Goal: Task Accomplishment & Management: Manage account settings

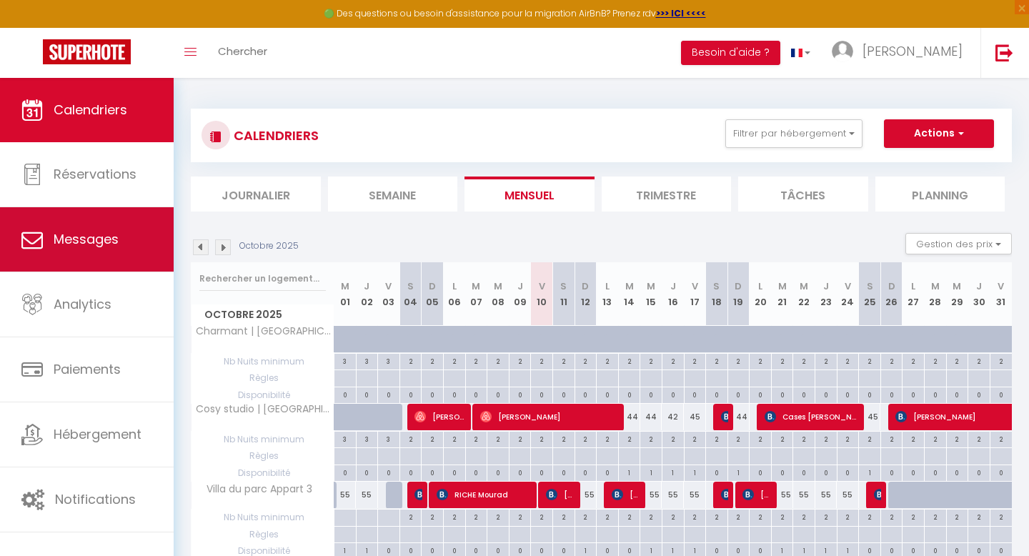
click at [75, 234] on span "Messages" at bounding box center [86, 239] width 65 height 18
select select "message"
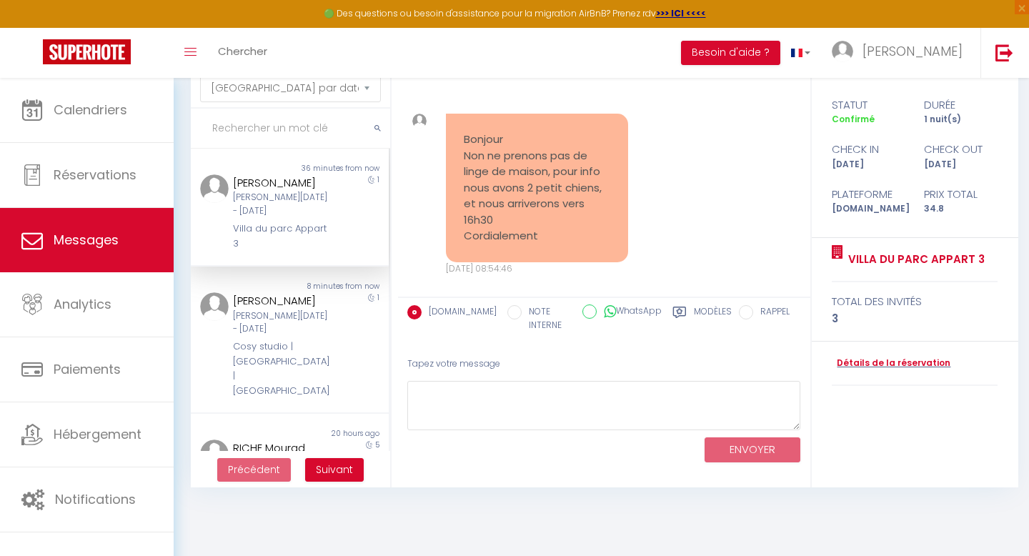
scroll to position [855, 0]
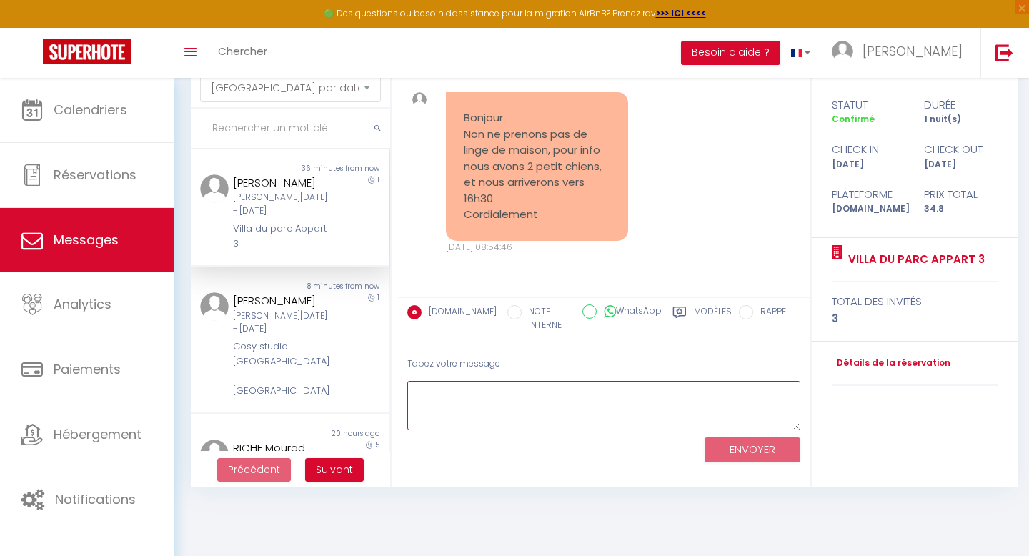
click at [482, 396] on textarea at bounding box center [604, 405] width 394 height 49
type textarea "Bonjour, Bien reçu, Pas de problème pour les chiens, Bonne Journée à vous, [PER…"
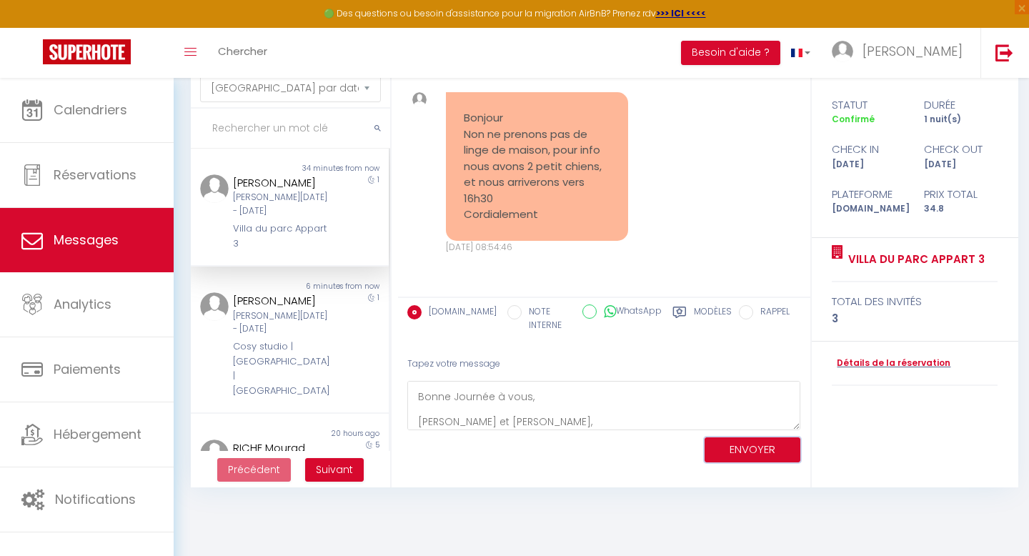
click at [730, 451] on button "ENVOYER" at bounding box center [752, 449] width 96 height 25
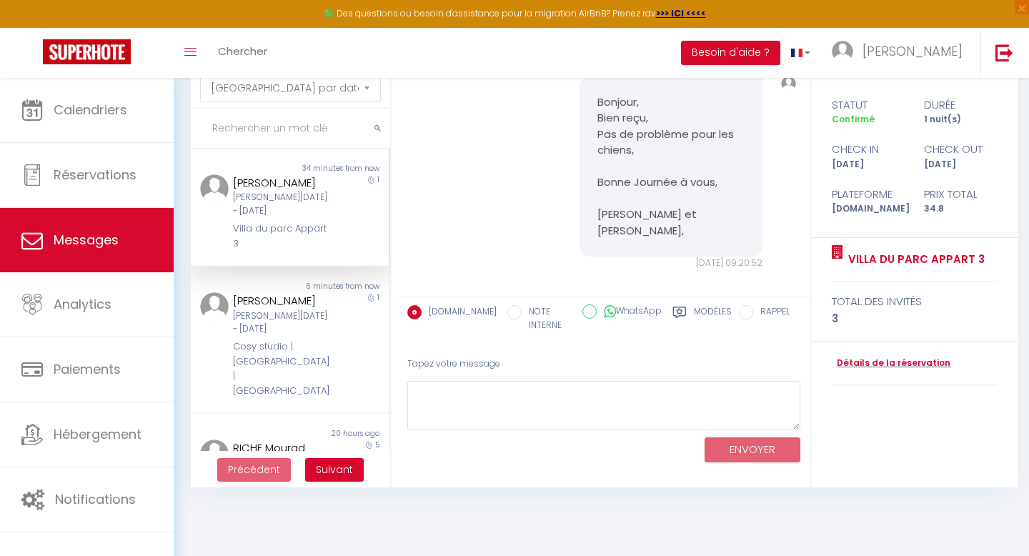
click at [496, 209] on div "Bonjour, Bien reçu, Pas de problème pour les chiens, Bonne Journée à vous, [PER…" at bounding box center [604, 173] width 402 height 251
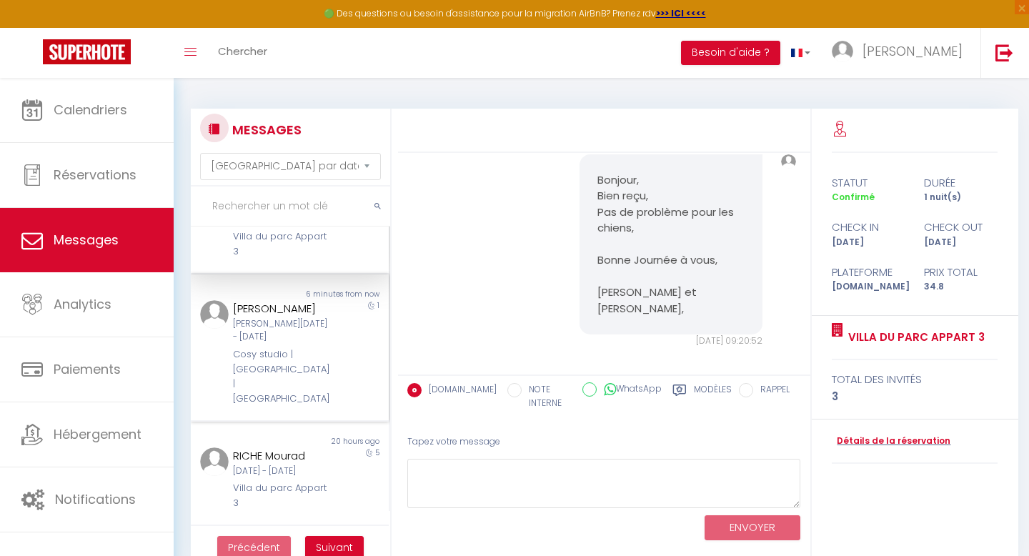
scroll to position [78, 0]
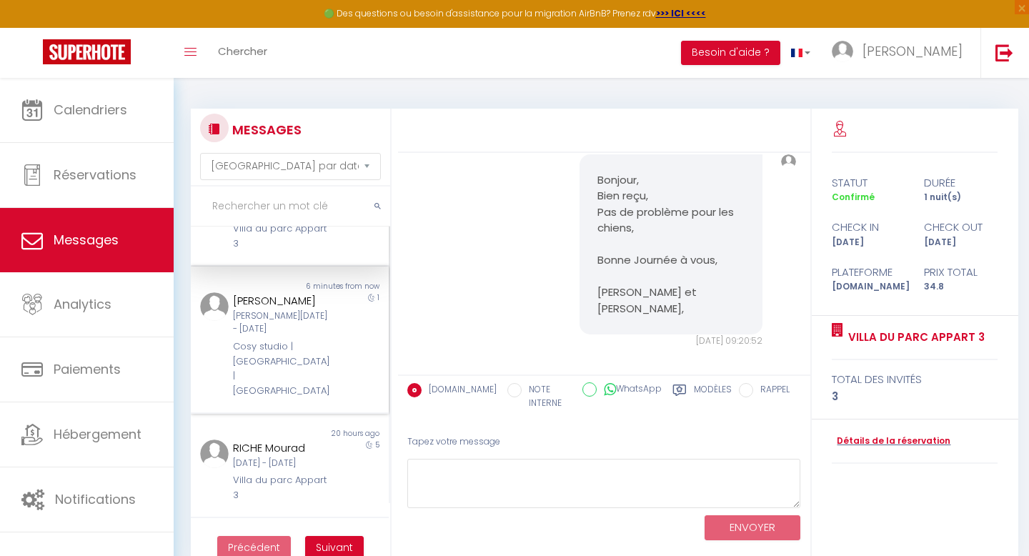
click at [275, 334] on div "[PERSON_NAME][DATE] - [DATE]" at bounding box center [281, 322] width 96 height 27
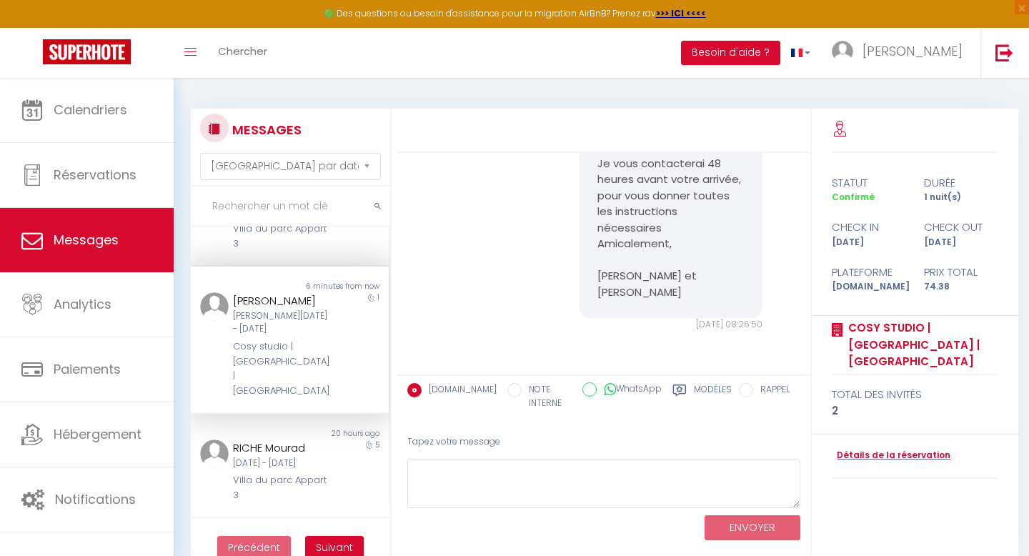
scroll to position [396, 0]
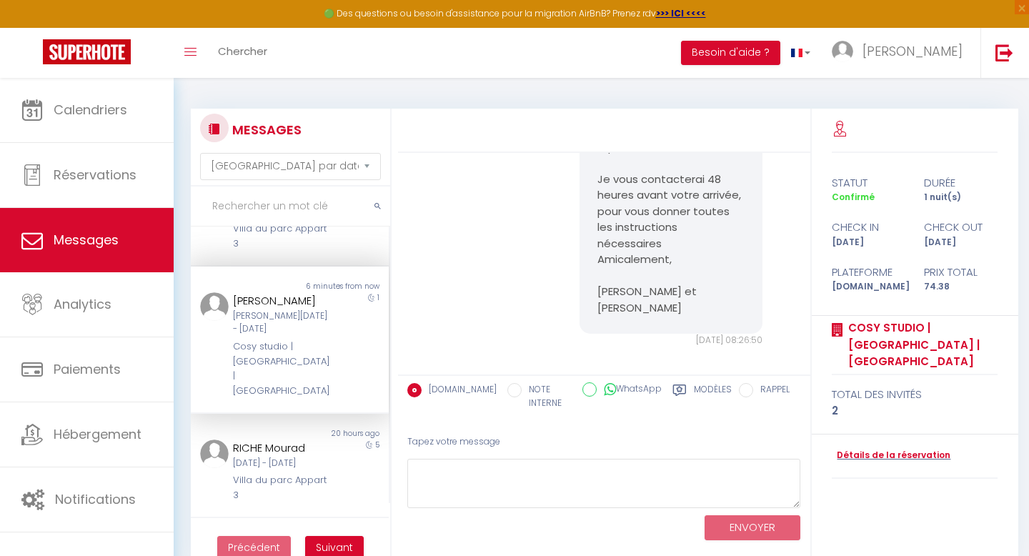
click at [275, 334] on div "[PERSON_NAME][DATE] - [DATE]" at bounding box center [281, 322] width 96 height 27
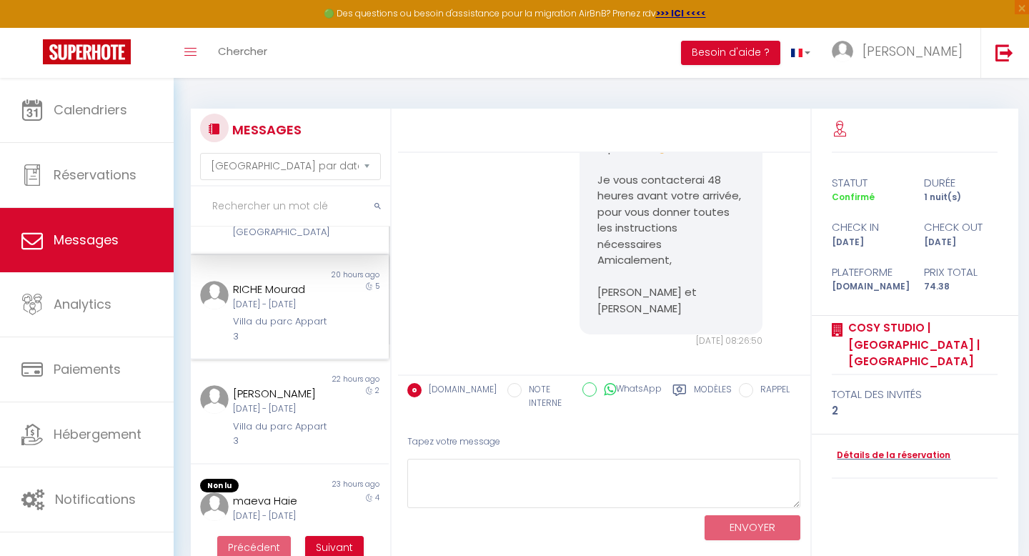
scroll to position [242, 0]
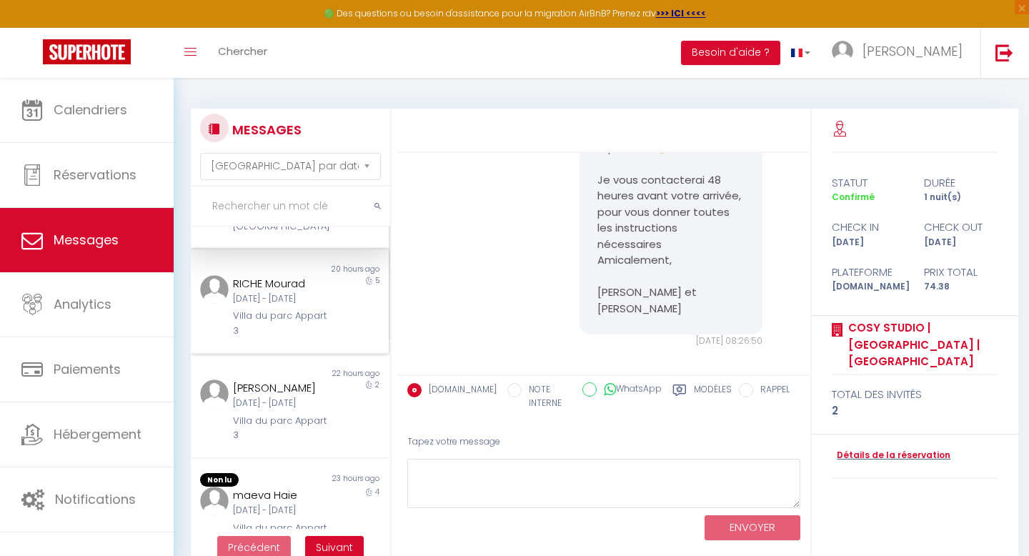
click at [299, 292] on div "[DATE] - [DATE]" at bounding box center [281, 299] width 96 height 14
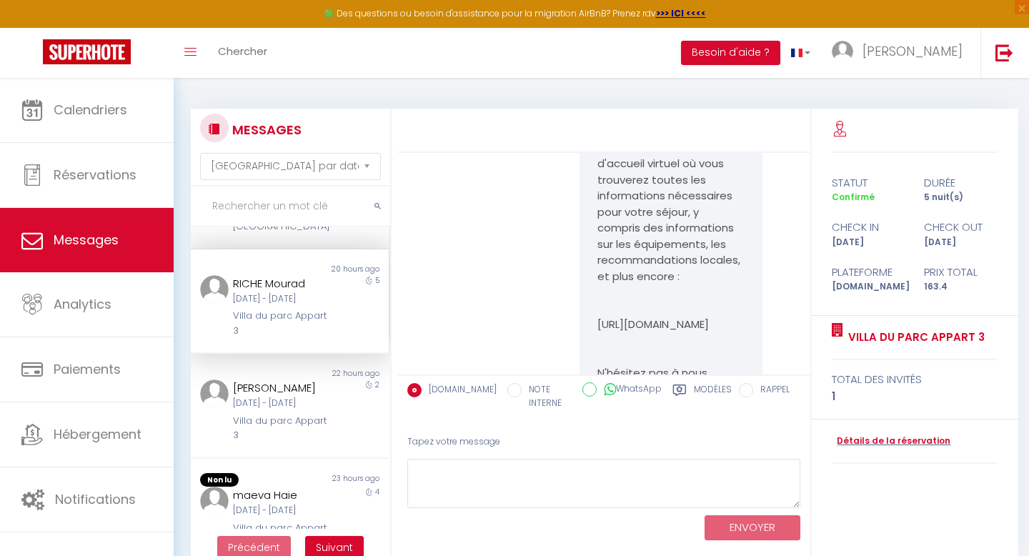
scroll to position [2199, 0]
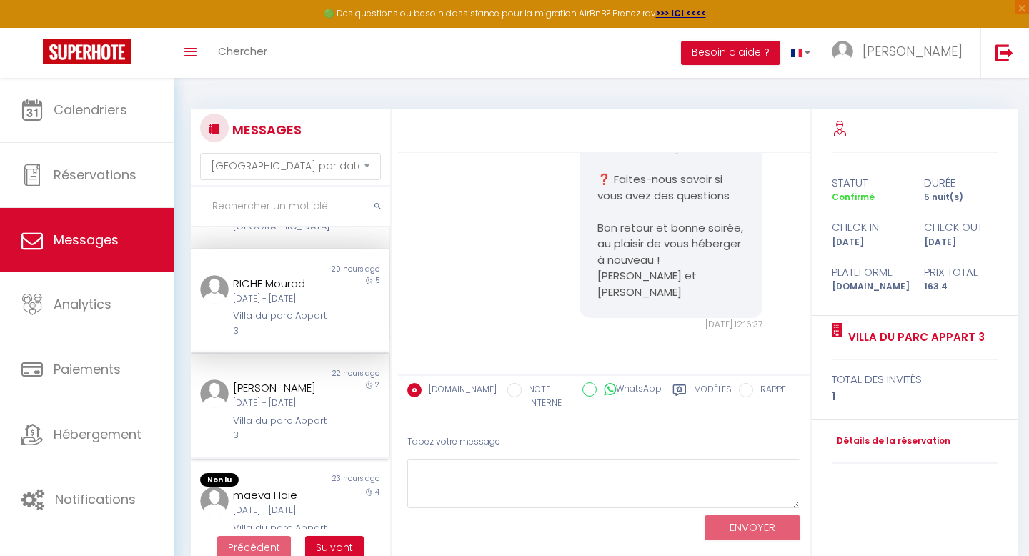
click at [280, 407] on div "[DATE] - [DATE]" at bounding box center [281, 403] width 96 height 14
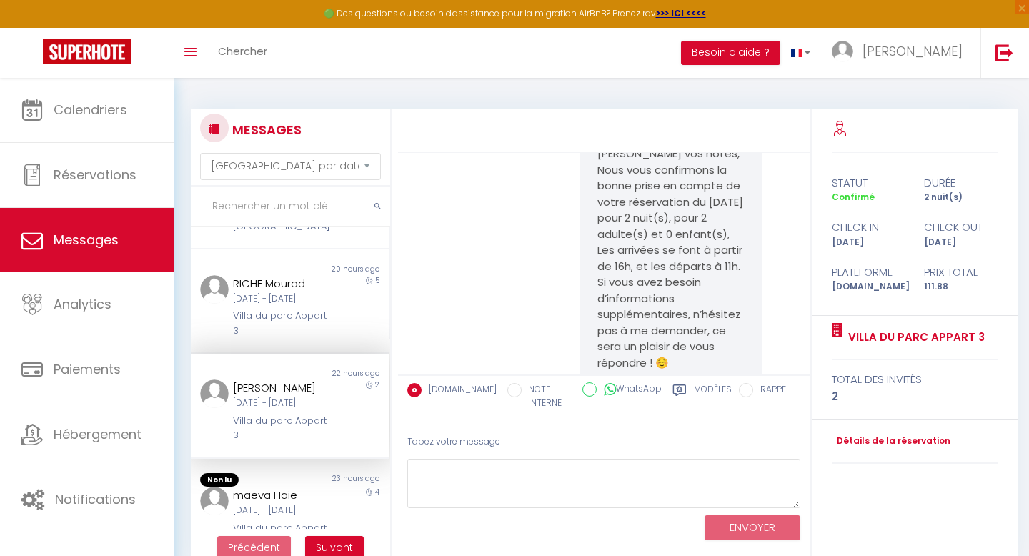
scroll to position [176, 0]
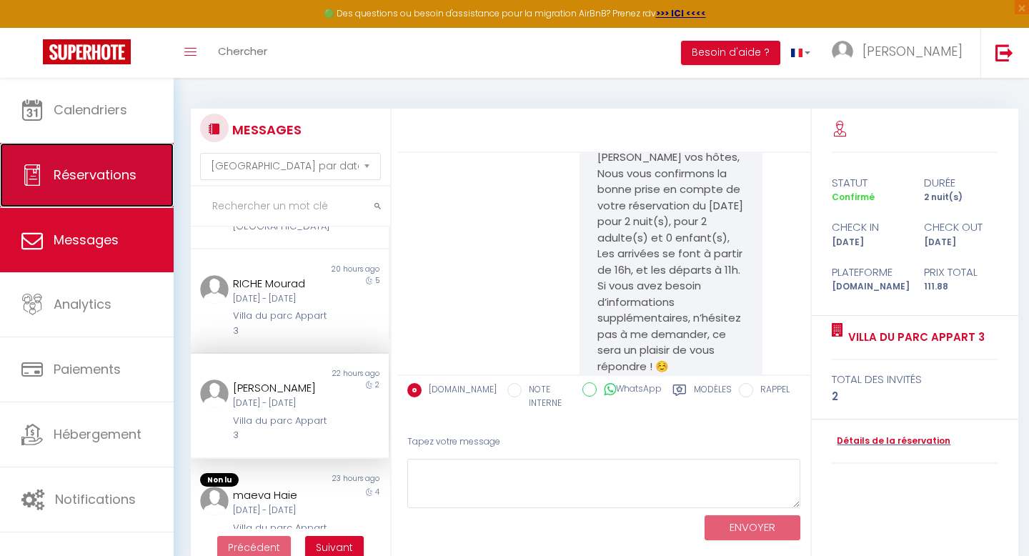
click at [81, 182] on span "Réservations" at bounding box center [95, 175] width 83 height 18
select select "not_cancelled"
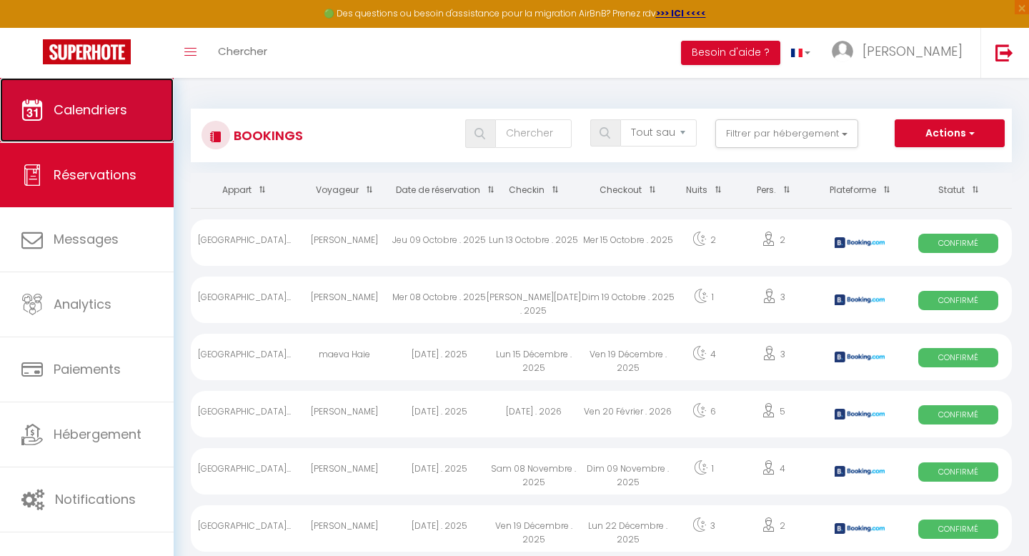
click at [90, 115] on span "Calendriers" at bounding box center [91, 110] width 74 height 18
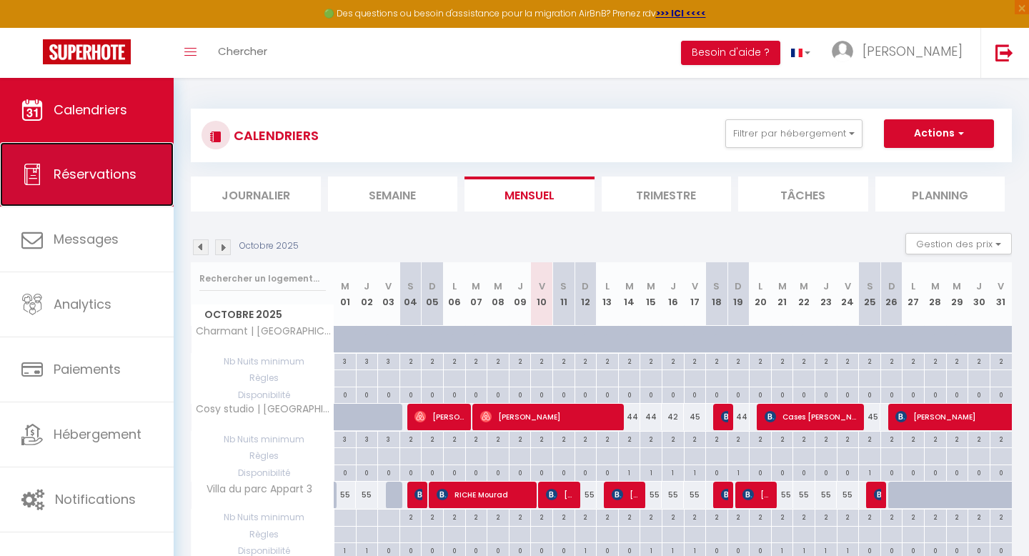
click at [96, 169] on span "Réservations" at bounding box center [95, 174] width 83 height 18
select select "not_cancelled"
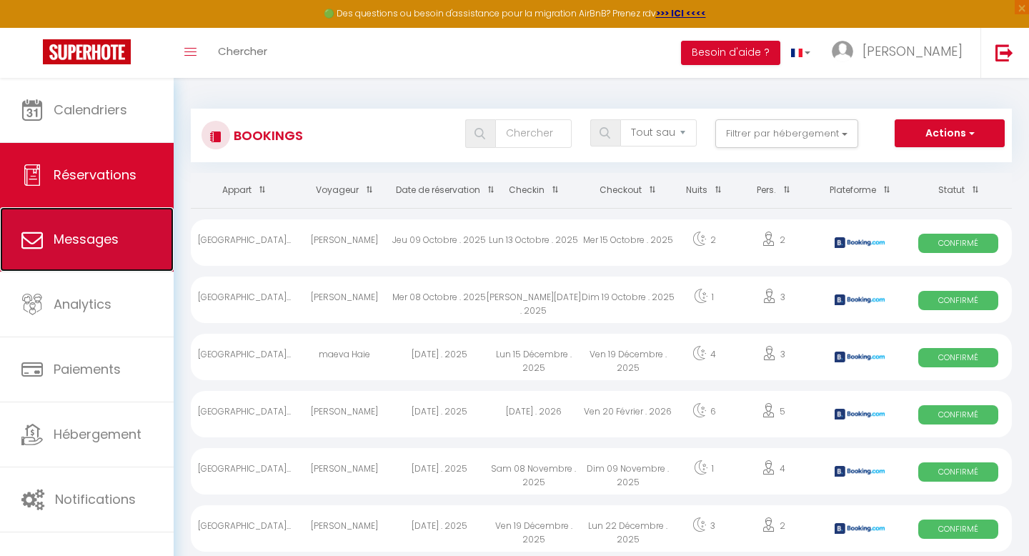
click at [109, 241] on span "Messages" at bounding box center [86, 239] width 65 height 18
select select "message"
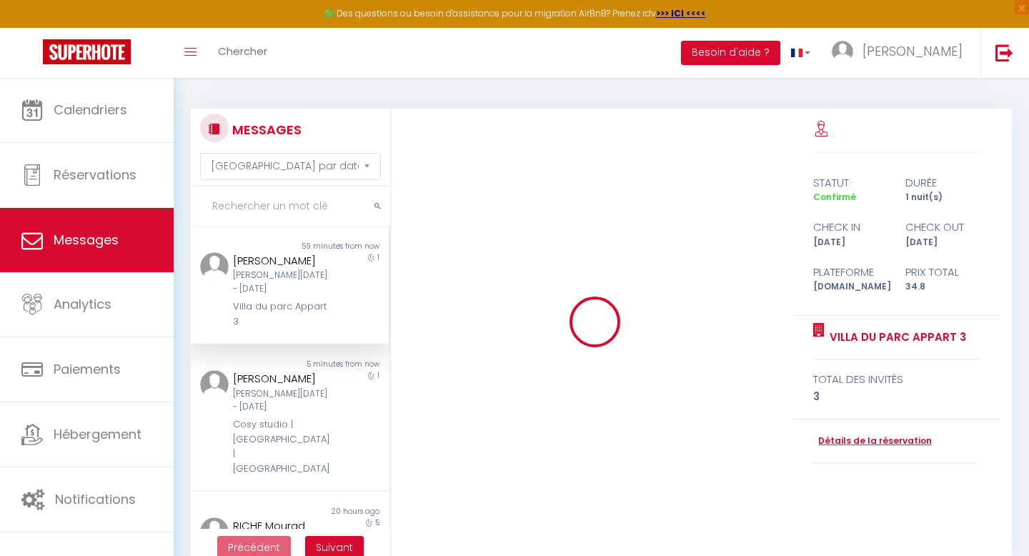
scroll to position [1090, 0]
click at [285, 274] on div "[PERSON_NAME][DATE] - [DATE]" at bounding box center [281, 282] width 96 height 27
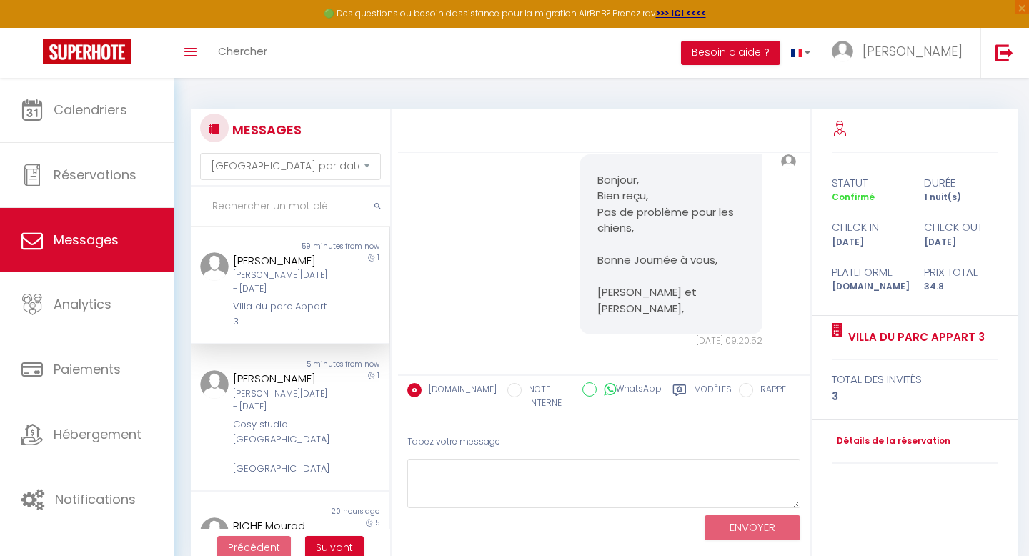
scroll to position [78, 0]
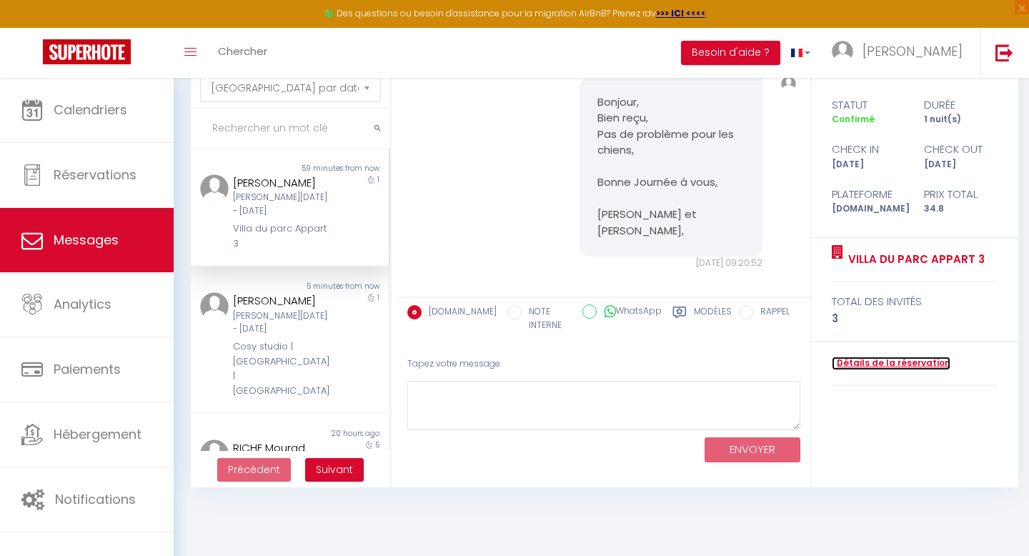
click at [881, 366] on link "Détails de la réservation" at bounding box center [890, 363] width 119 height 14
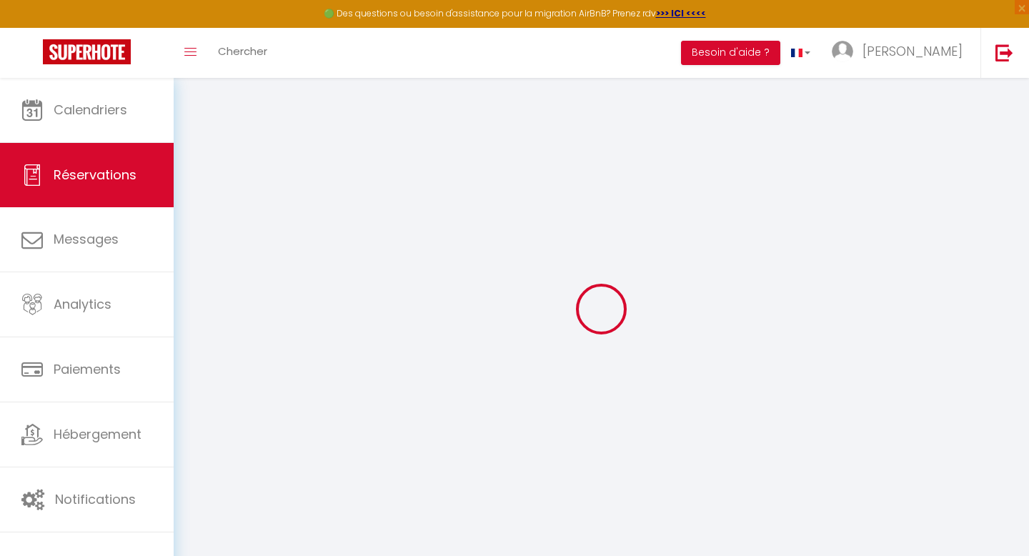
select select
checkbox input "false"
select select
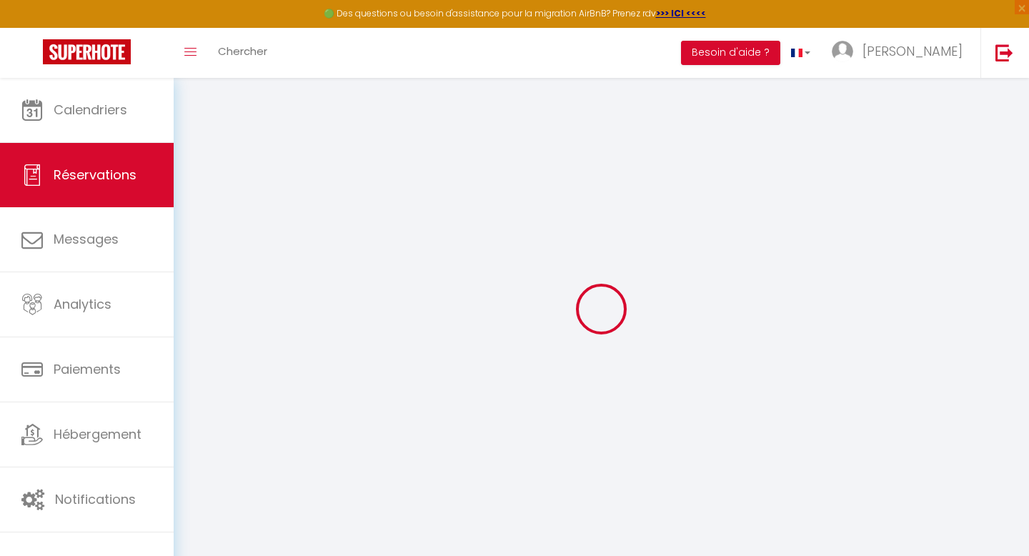
checkbox input "false"
type textarea "** THIS RESERVATION HAS BEEN PRE-PAID ** BOOKING NOTE : Payment charge is EUR 0…"
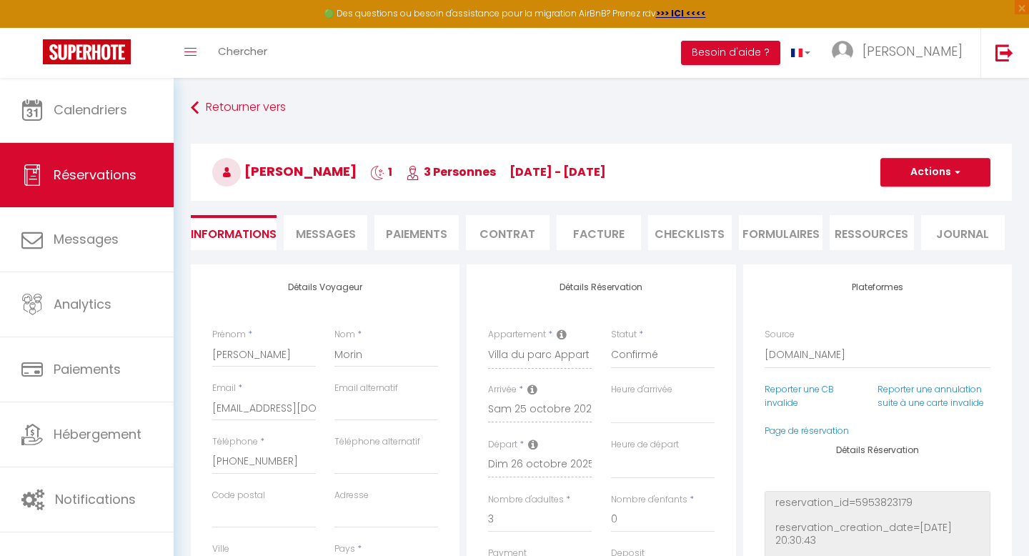
type input "1.51"
select select
checkbox input "false"
select select
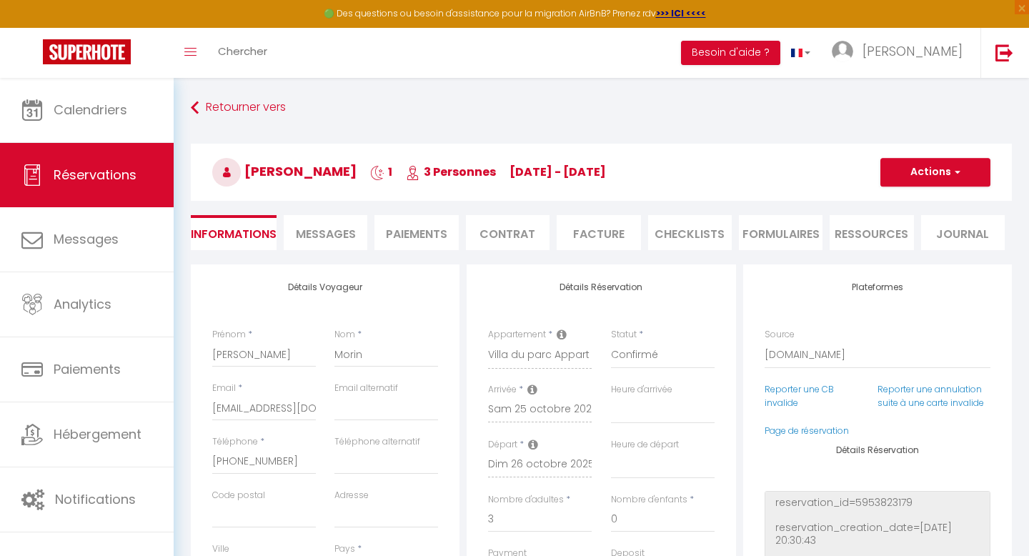
select select
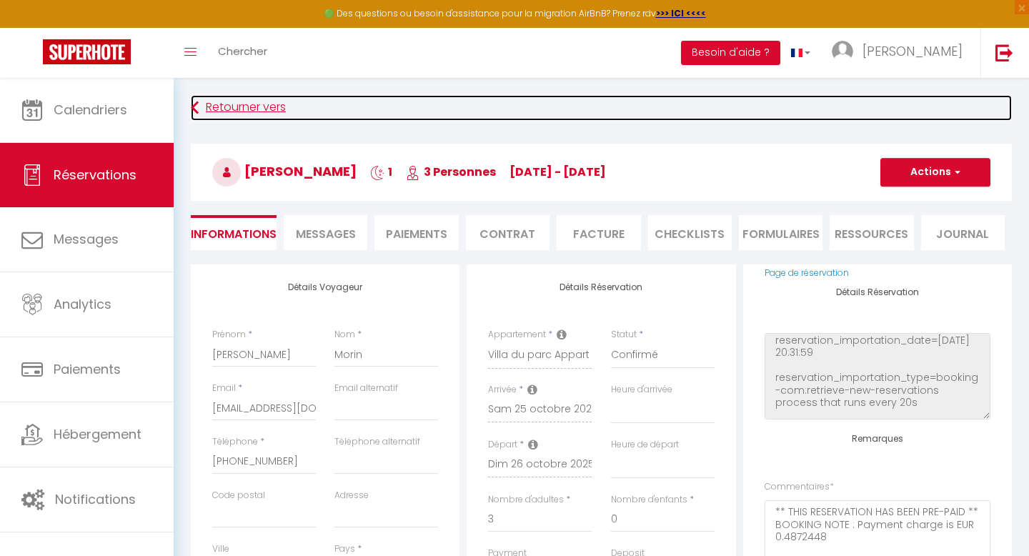
click at [195, 109] on icon at bounding box center [195, 108] width 8 height 26
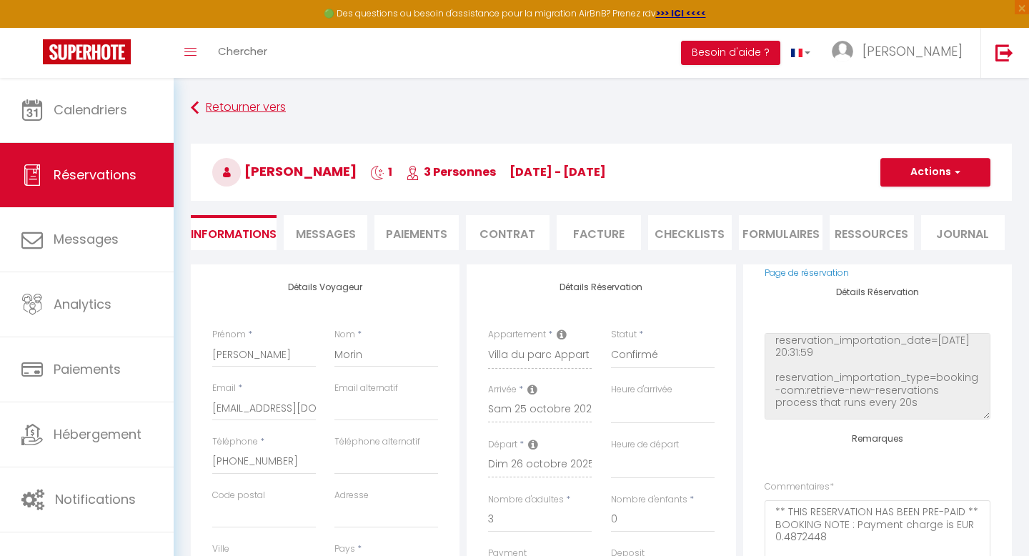
select select "message"
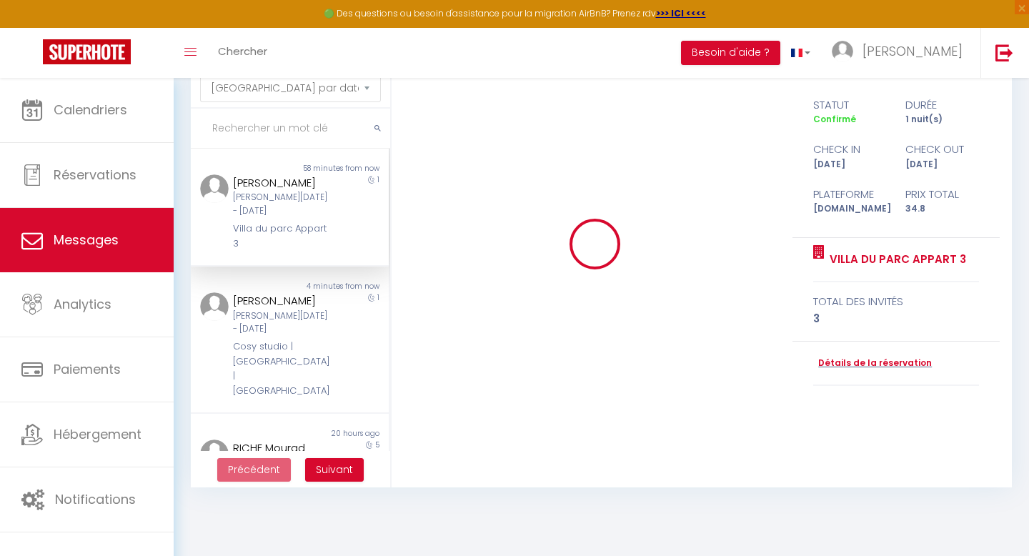
scroll to position [1090, 0]
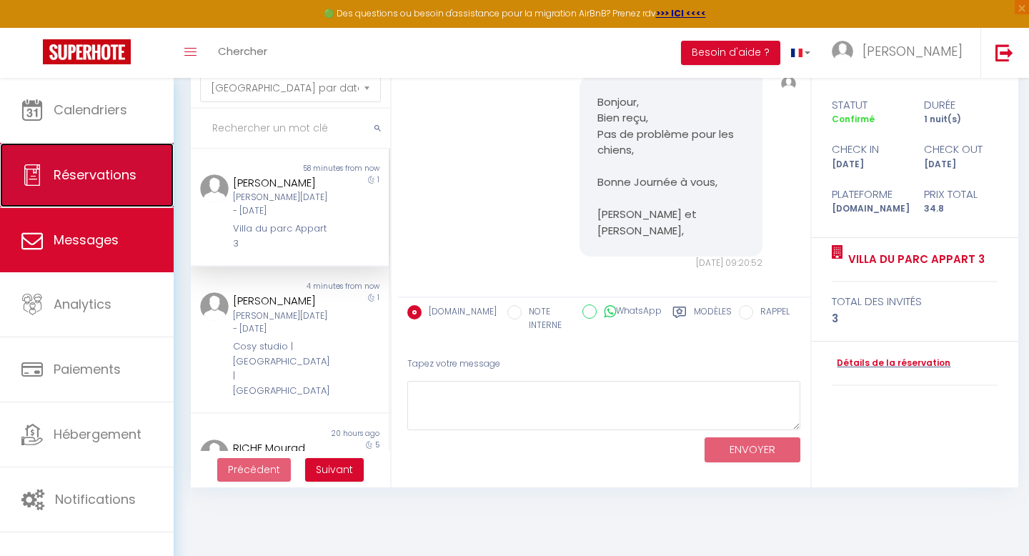
click at [106, 173] on span "Réservations" at bounding box center [95, 175] width 83 height 18
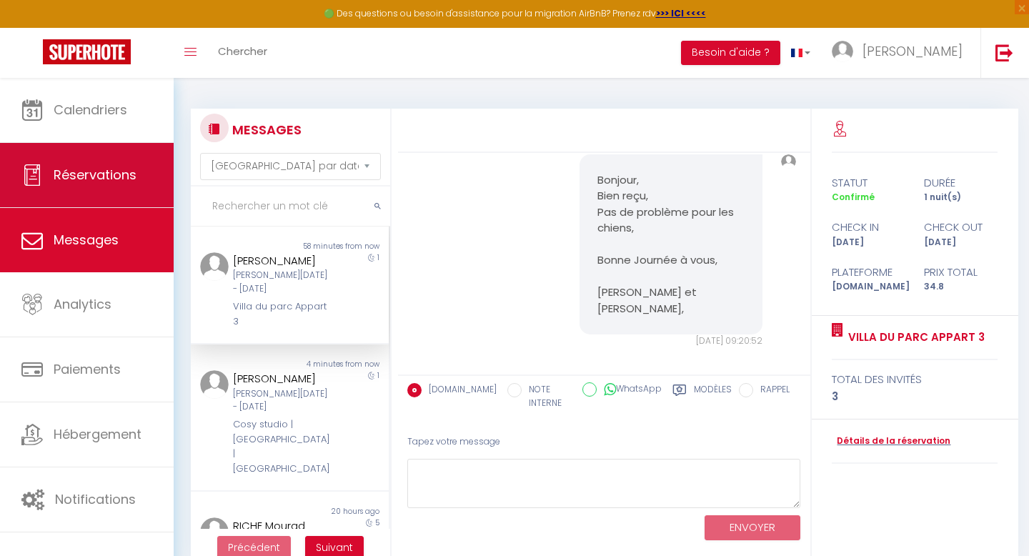
select select "not_cancelled"
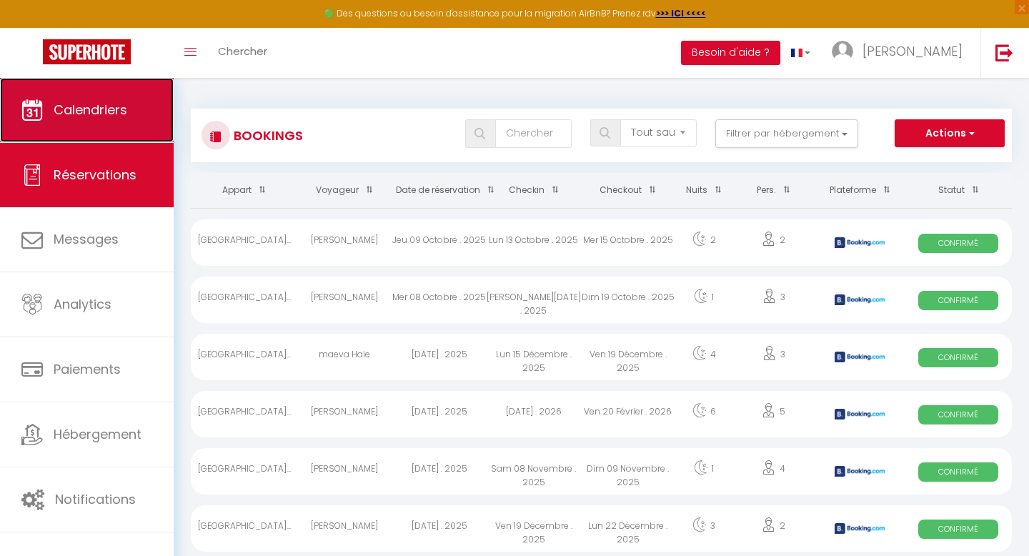
click at [109, 114] on span "Calendriers" at bounding box center [91, 110] width 74 height 18
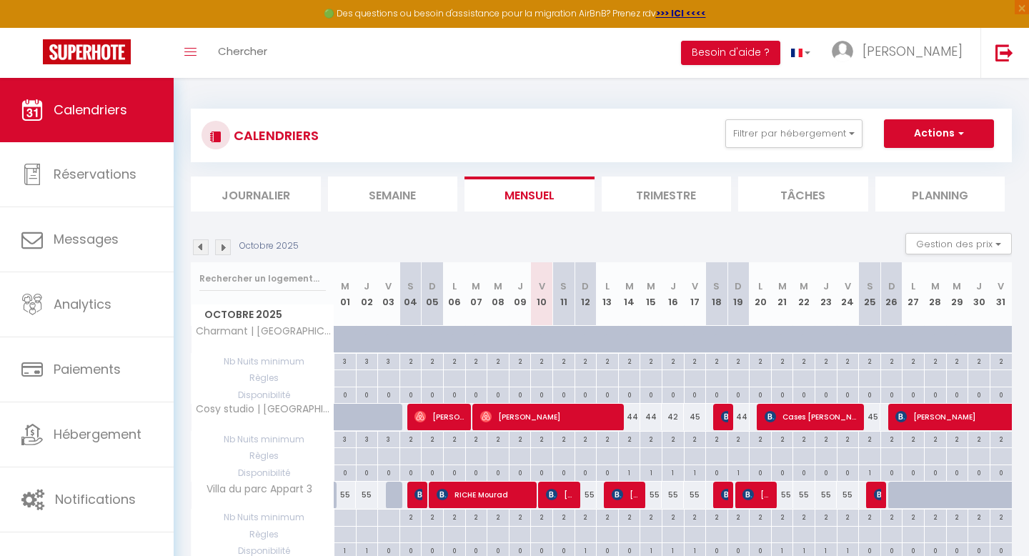
click at [396, 197] on li "Semaine" at bounding box center [393, 193] width 130 height 35
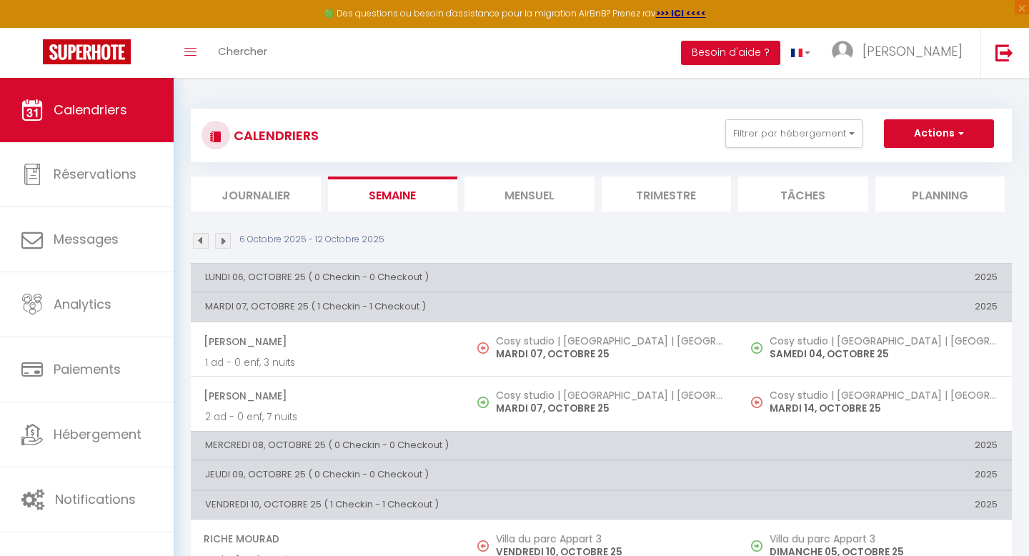
click at [529, 194] on li "Mensuel" at bounding box center [529, 193] width 130 height 35
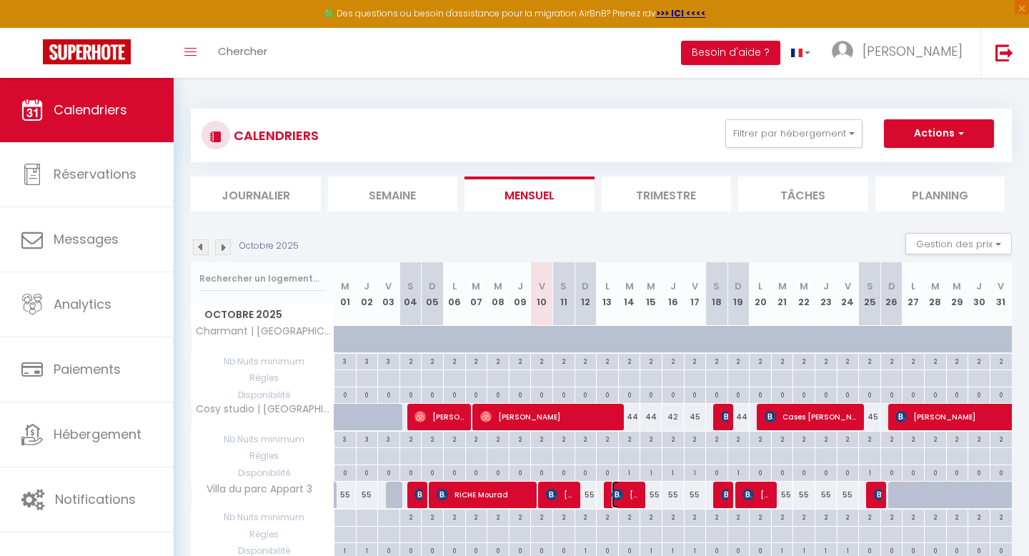
click at [629, 496] on span "[PERSON_NAME]" at bounding box center [625, 494] width 29 height 27
select select "OK"
select select "KO"
select select "0"
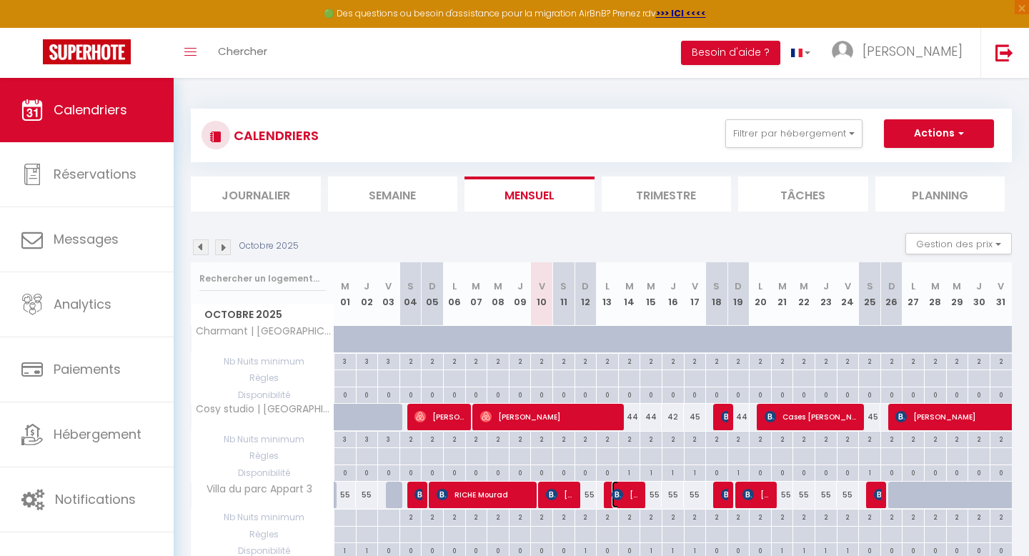
select select "1"
select select
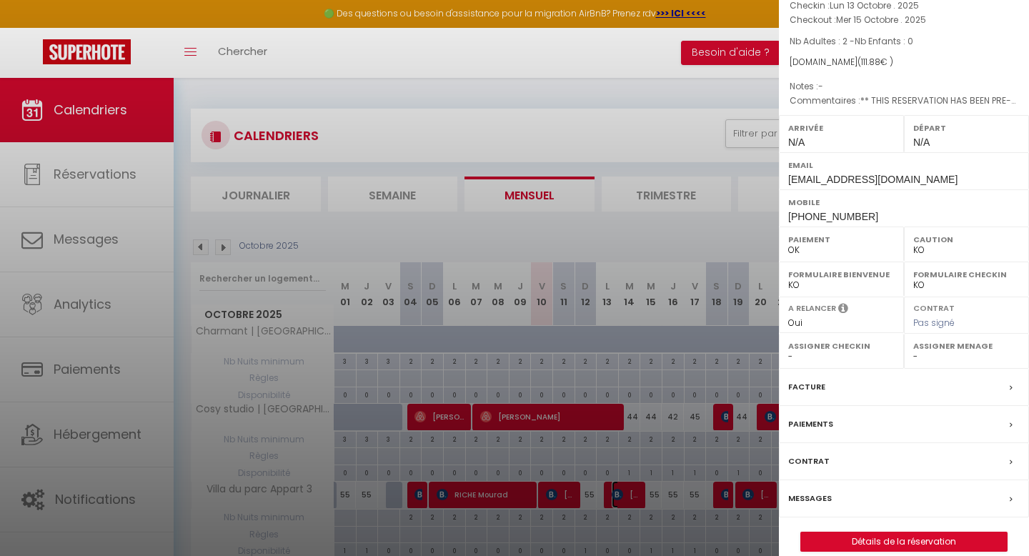
scroll to position [110, 0]
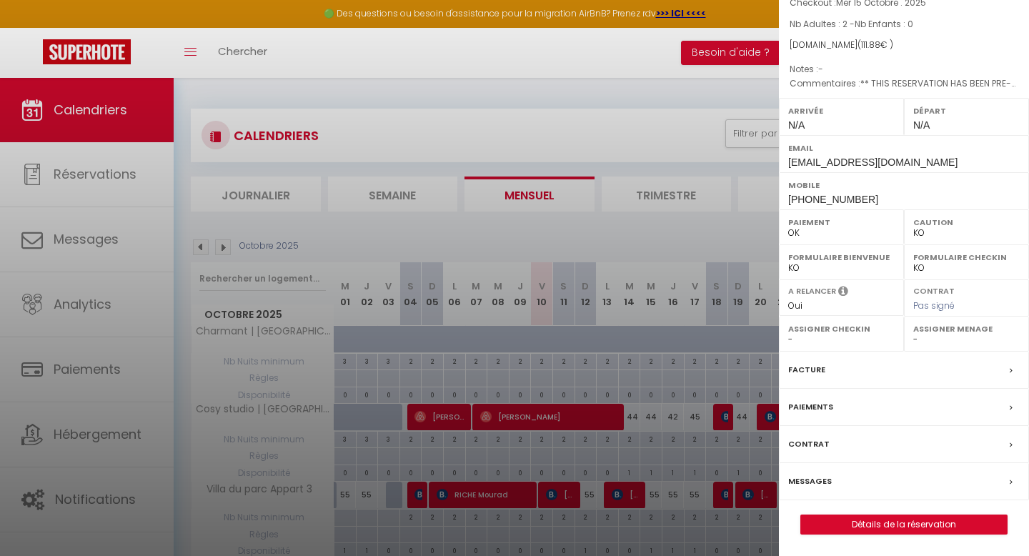
click at [1009, 371] on div "Facture" at bounding box center [904, 369] width 250 height 37
